Goal: Task Accomplishment & Management: Manage account settings

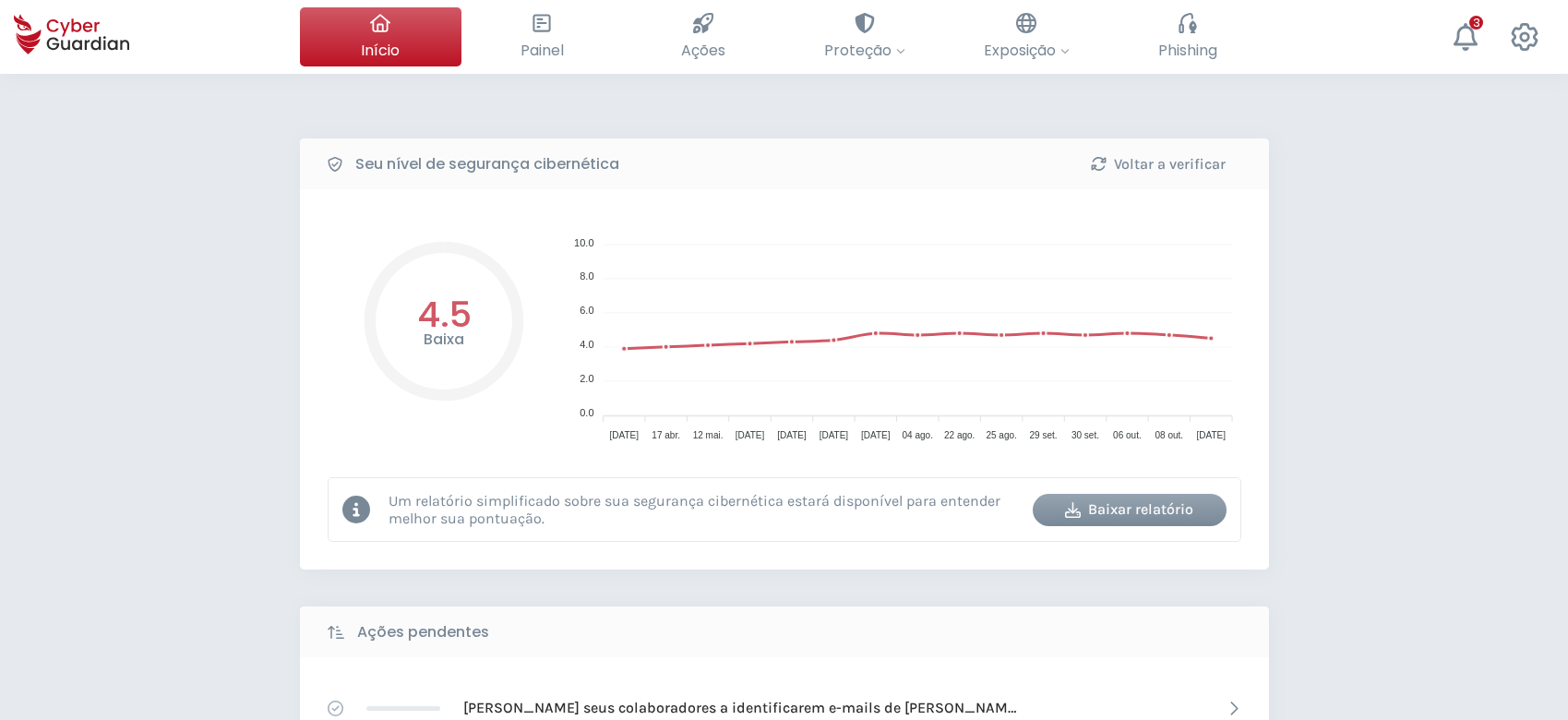
select select "Português (BR)"
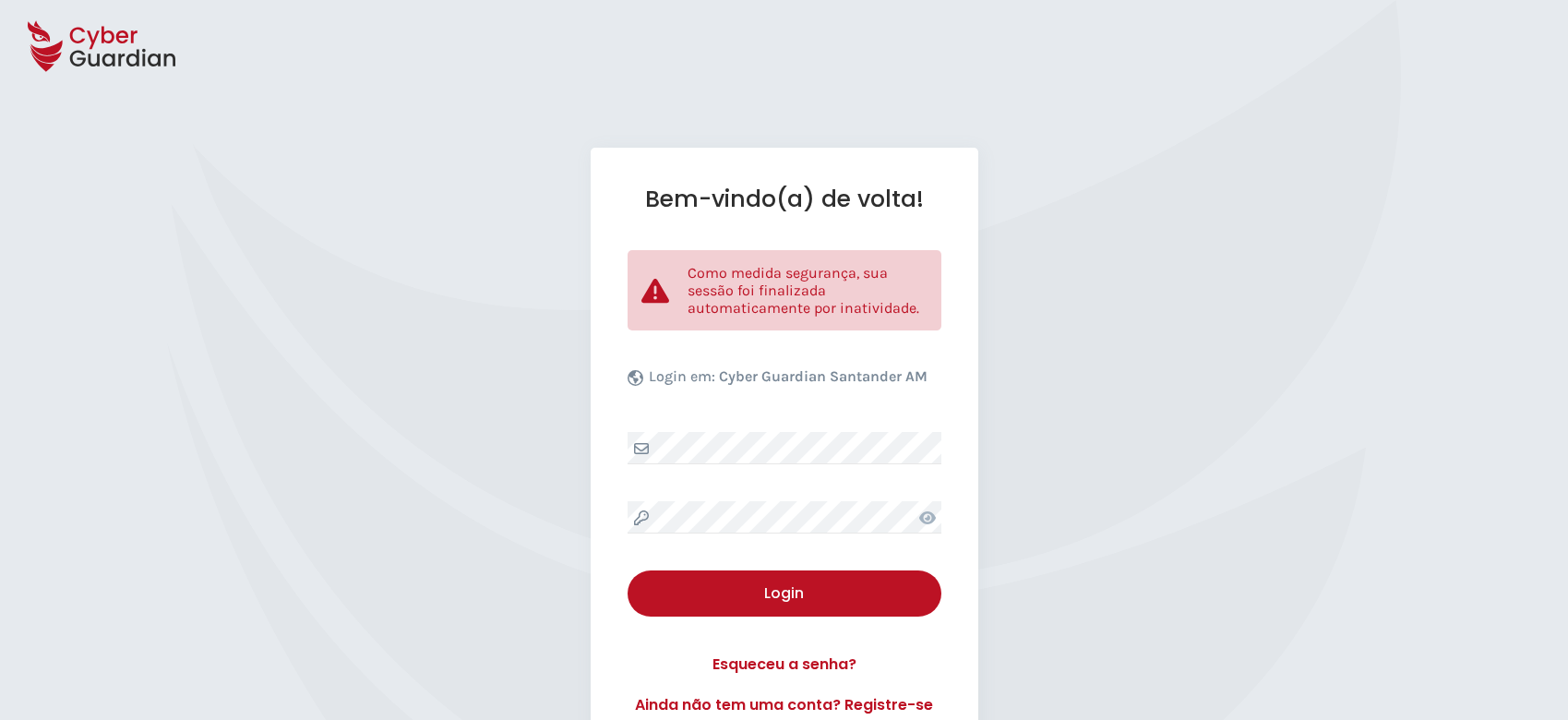
select select "Português (BR)"
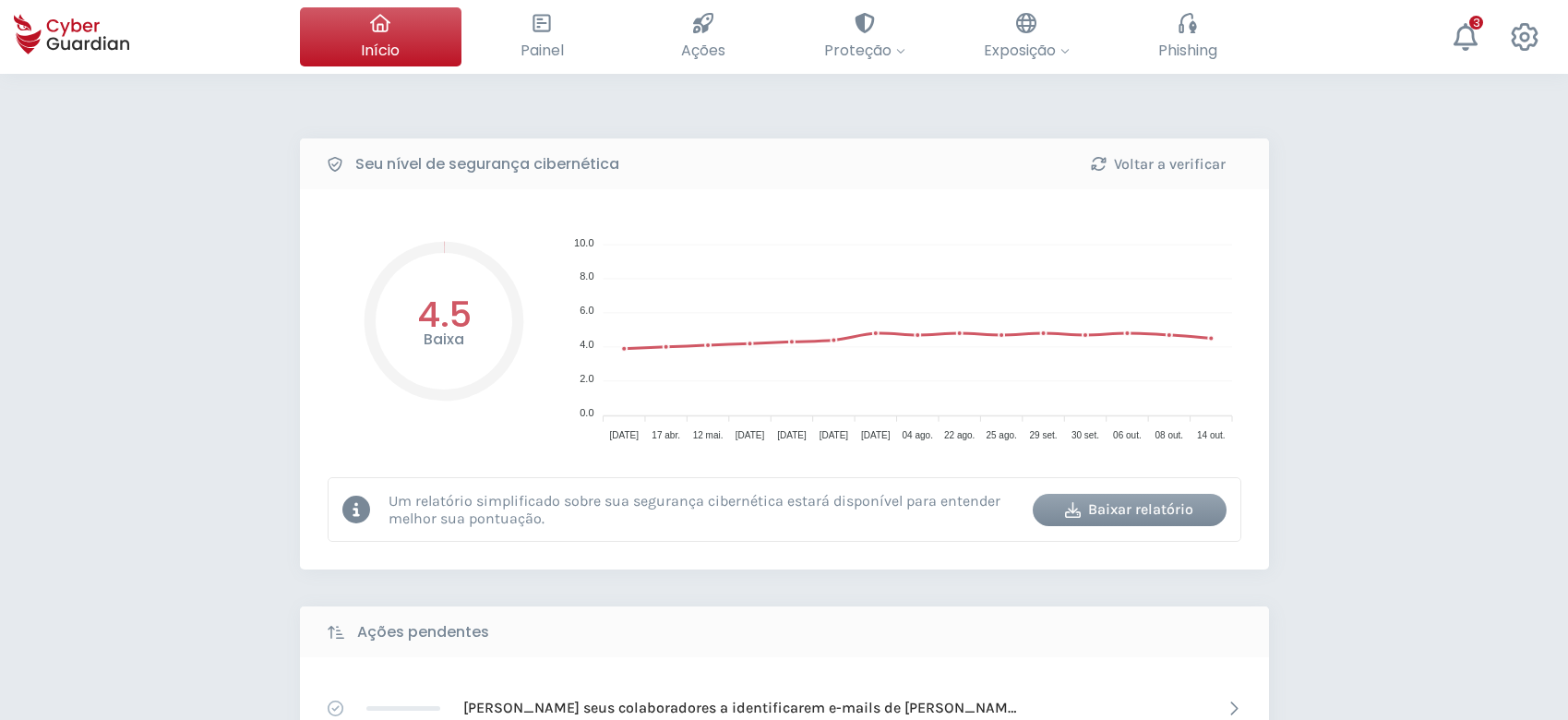
select select "Português (BR)"
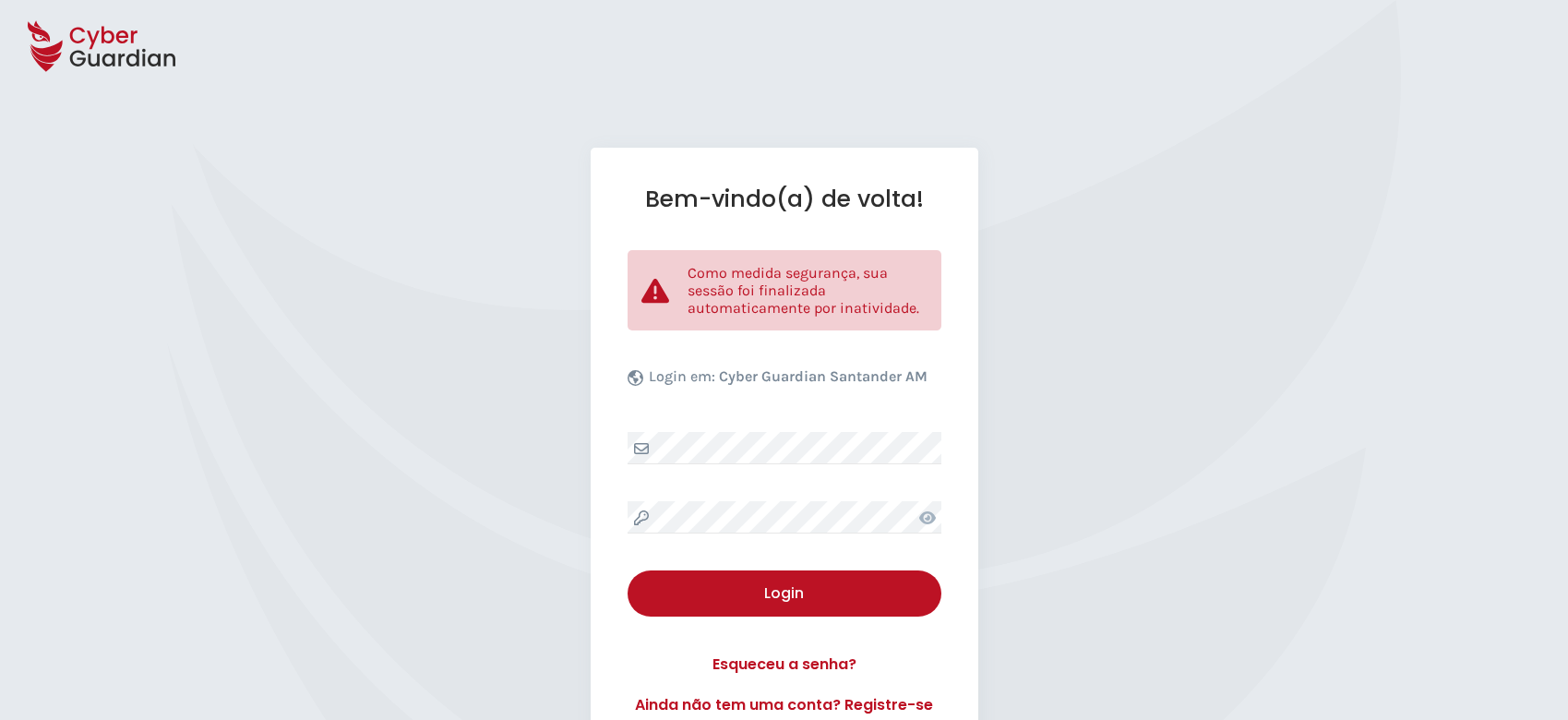
select select "Português (BR)"
